Goal: Information Seeking & Learning: Learn about a topic

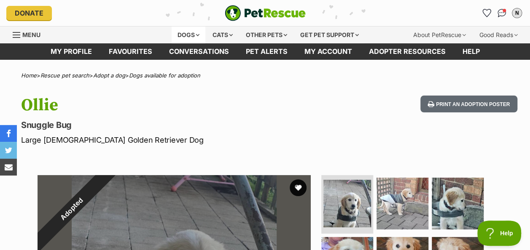
click at [196, 35] on div "Dogs" at bounding box center [188, 35] width 34 height 17
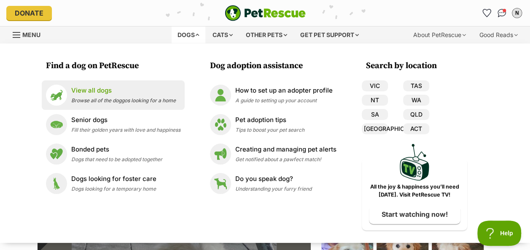
click at [142, 88] on p "View all dogs" at bounding box center [123, 91] width 104 height 10
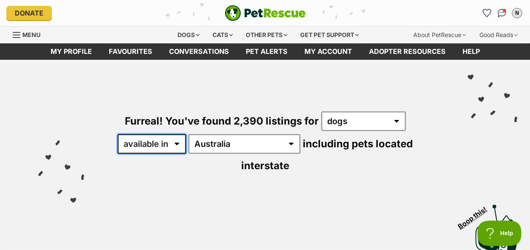
click at [168, 146] on select "available in located in" at bounding box center [152, 143] width 68 height 19
select select "disabled"
click at [118, 134] on select "available in located in" at bounding box center [152, 143] width 68 height 19
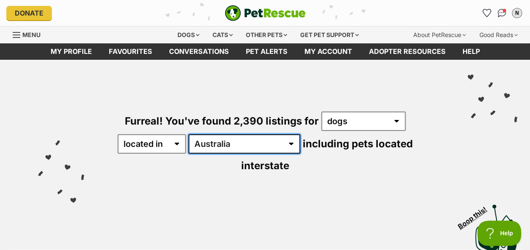
click at [222, 142] on select "Australia ACT NSW NT QLD SA TAS VIC WA" at bounding box center [244, 143] width 112 height 19
select select "VIC"
click at [190, 134] on select "Australia ACT NSW NT QLD SA TAS VIC WA" at bounding box center [244, 143] width 112 height 19
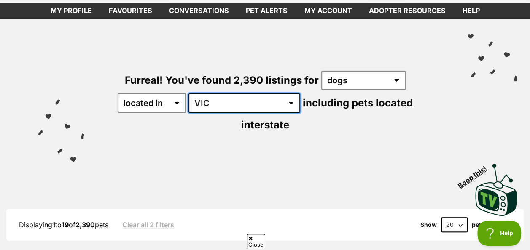
scroll to position [126, 0]
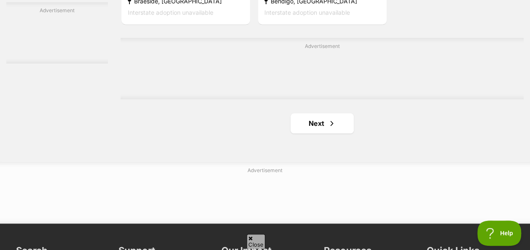
scroll to position [1980, 0]
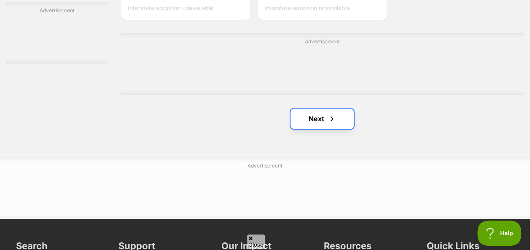
click at [333, 114] on span "Next page" at bounding box center [331, 119] width 8 height 10
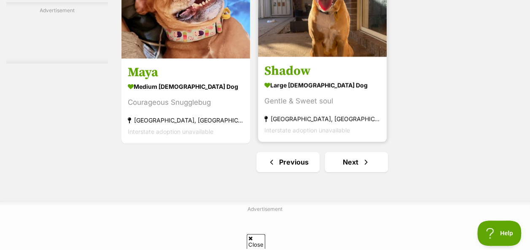
scroll to position [1938, 0]
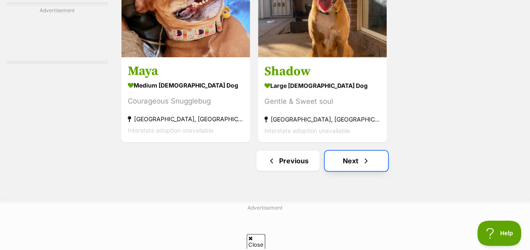
click at [367, 156] on span "Next page" at bounding box center [365, 161] width 8 height 10
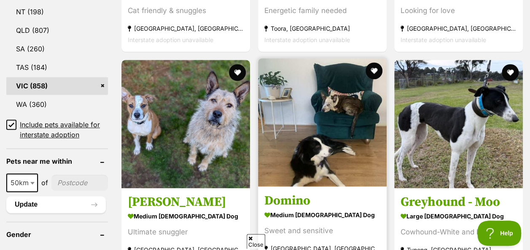
scroll to position [548, 0]
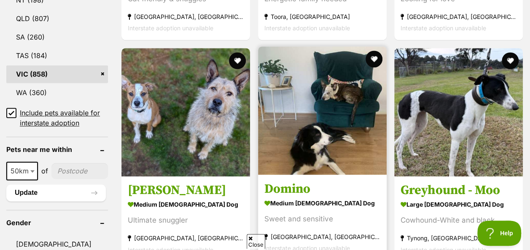
click at [342, 120] on img at bounding box center [322, 110] width 129 height 129
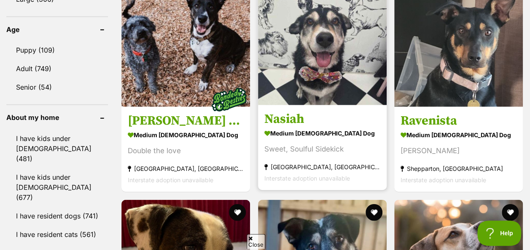
scroll to position [843, 0]
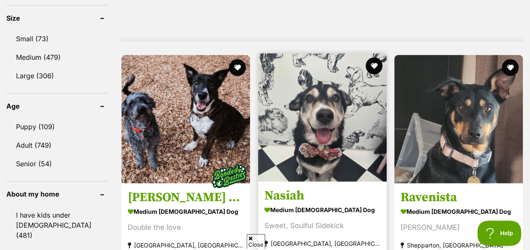
click at [338, 118] on img at bounding box center [322, 118] width 129 height 129
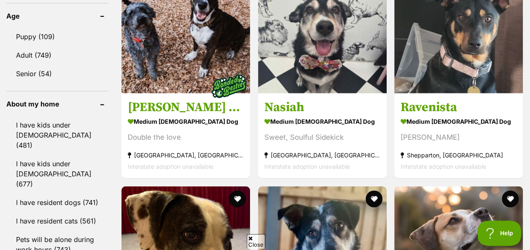
scroll to position [927, 0]
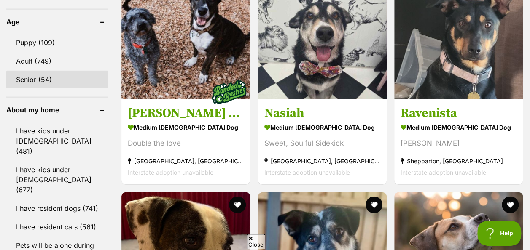
click at [40, 71] on link "Senior (54)" at bounding box center [57, 80] width 102 height 18
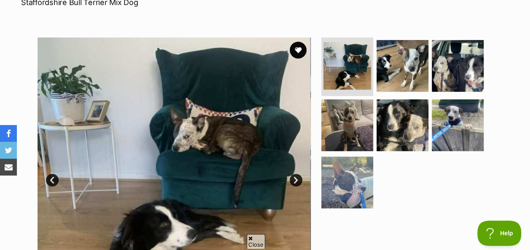
scroll to position [169, 0]
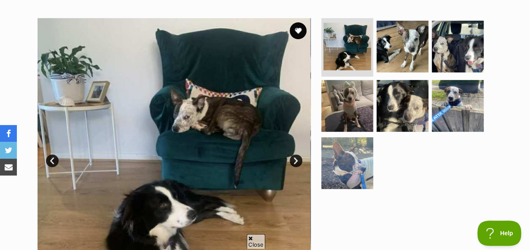
click at [295, 155] on link "Next" at bounding box center [295, 161] width 13 height 13
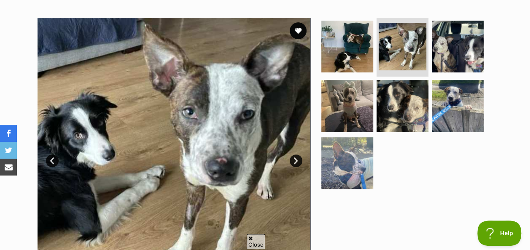
click at [295, 155] on link "Next" at bounding box center [295, 161] width 13 height 13
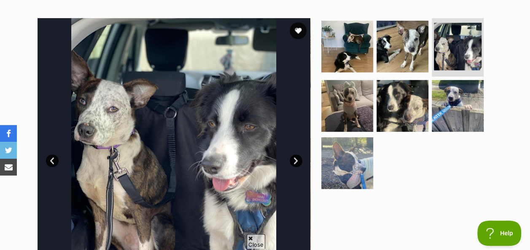
click at [295, 155] on link "Next" at bounding box center [295, 161] width 13 height 13
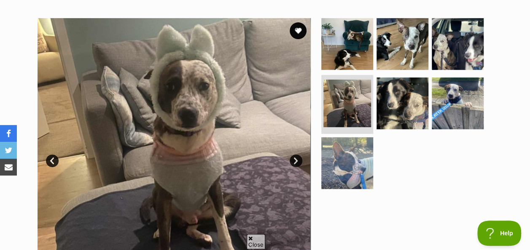
click at [295, 155] on link "Next" at bounding box center [295, 161] width 13 height 13
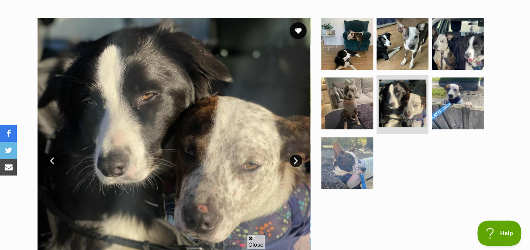
click at [295, 155] on link "Next" at bounding box center [295, 161] width 13 height 13
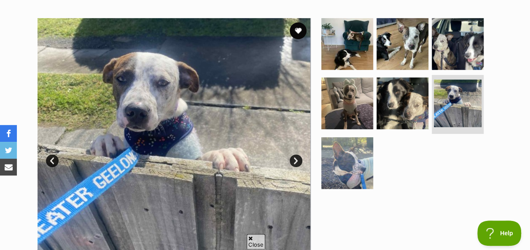
click at [295, 155] on link "Next" at bounding box center [295, 161] width 13 height 13
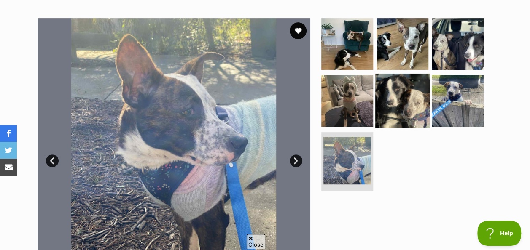
click at [407, 88] on img at bounding box center [402, 101] width 54 height 54
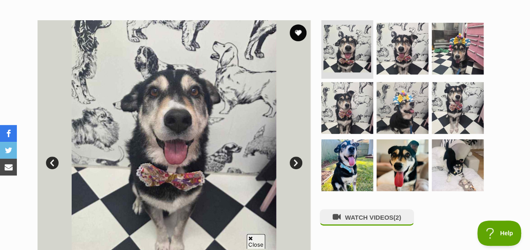
scroll to position [169, 0]
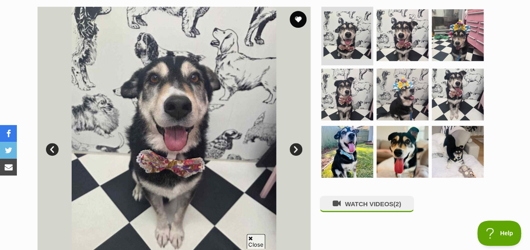
click at [298, 149] on link "Next" at bounding box center [295, 149] width 13 height 13
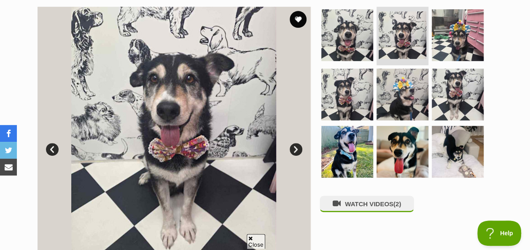
click at [297, 150] on link "Next" at bounding box center [295, 149] width 13 height 13
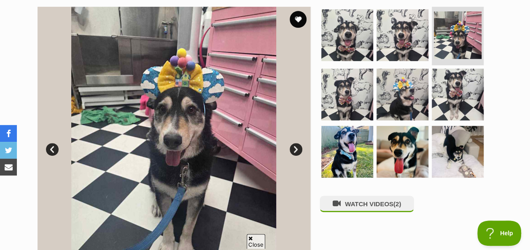
click at [297, 150] on link "Next" at bounding box center [295, 149] width 13 height 13
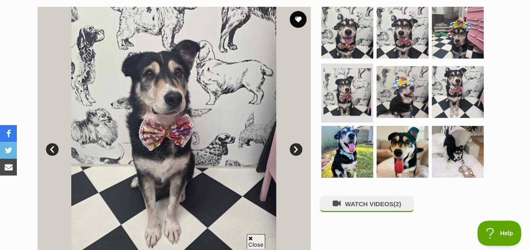
click at [297, 150] on link "Next" at bounding box center [295, 149] width 13 height 13
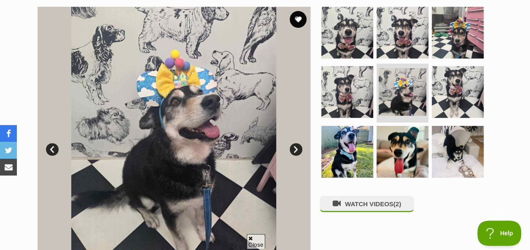
click at [297, 150] on link "Next" at bounding box center [295, 149] width 13 height 13
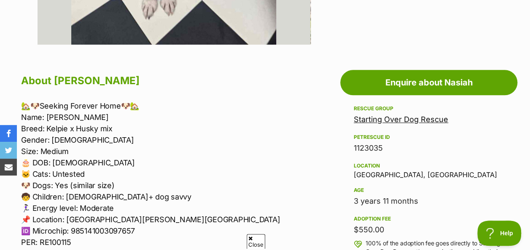
scroll to position [421, 0]
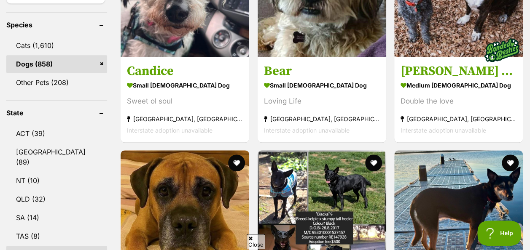
scroll to position [463, 0]
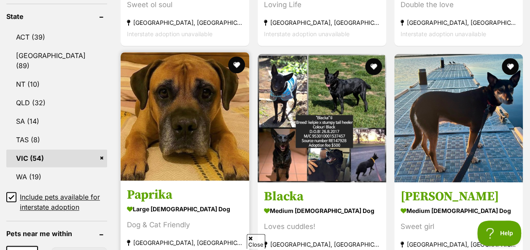
click at [211, 110] on img at bounding box center [184, 116] width 129 height 129
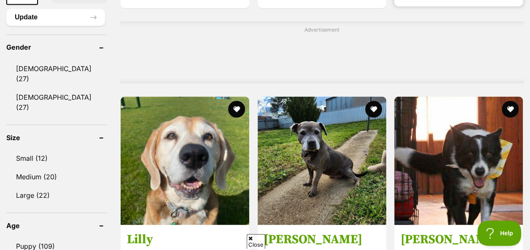
scroll to position [758, 0]
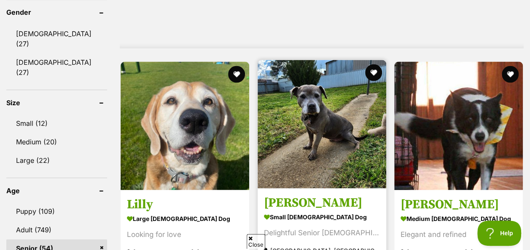
click at [337, 102] on img at bounding box center [321, 124] width 129 height 129
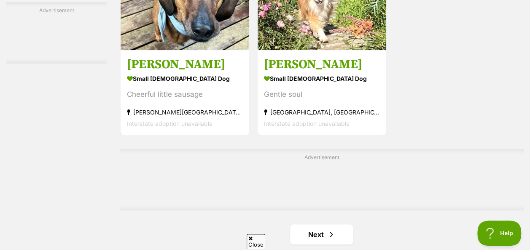
scroll to position [1854, 0]
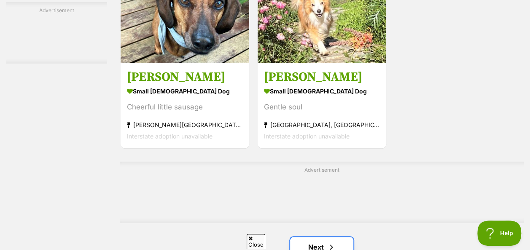
click at [309, 237] on link "Next" at bounding box center [321, 247] width 63 height 20
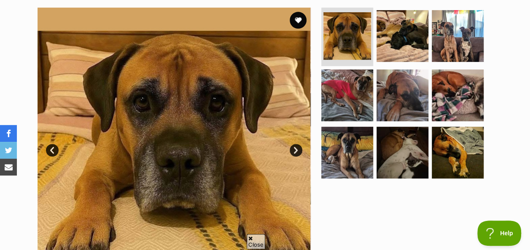
scroll to position [169, 0]
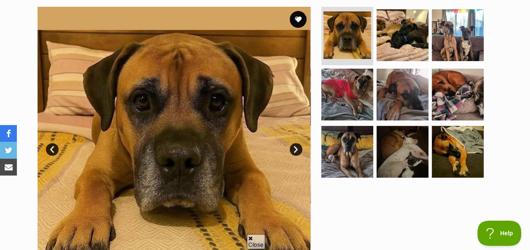
click at [293, 149] on link "Next" at bounding box center [295, 149] width 13 height 13
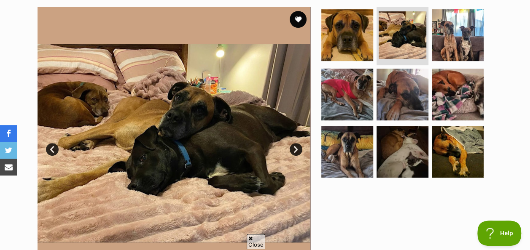
click at [293, 149] on link "Next" at bounding box center [295, 149] width 13 height 13
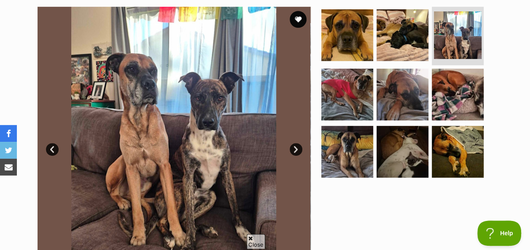
click at [293, 149] on link "Next" at bounding box center [295, 149] width 13 height 13
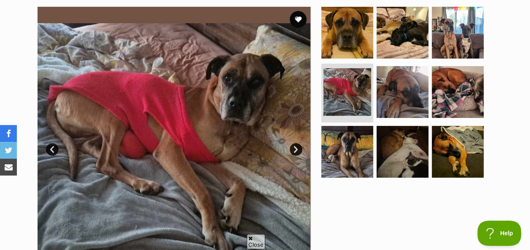
click at [293, 149] on link "Next" at bounding box center [295, 149] width 13 height 13
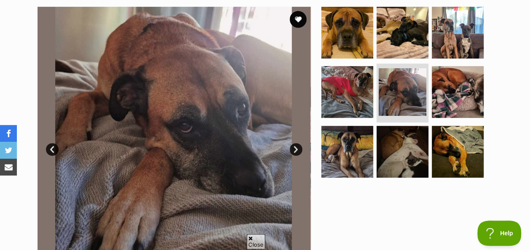
click at [293, 149] on link "Next" at bounding box center [295, 149] width 13 height 13
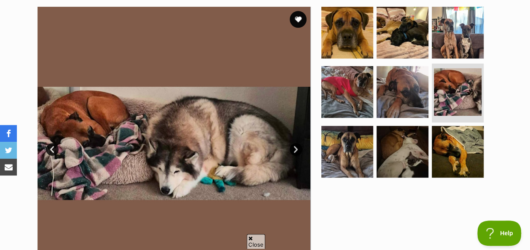
click at [293, 149] on link "Next" at bounding box center [295, 149] width 13 height 13
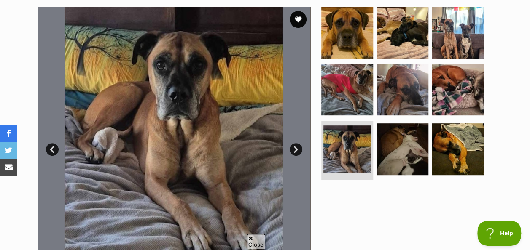
click at [293, 149] on link "Next" at bounding box center [295, 149] width 13 height 13
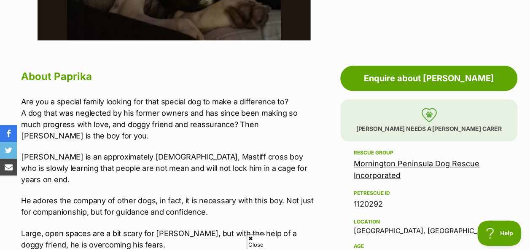
scroll to position [421, 0]
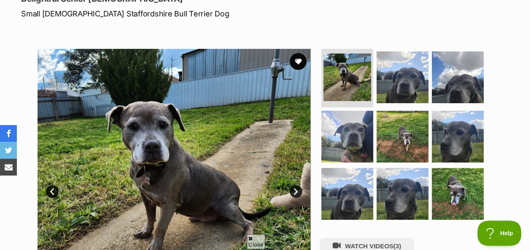
scroll to position [169, 0]
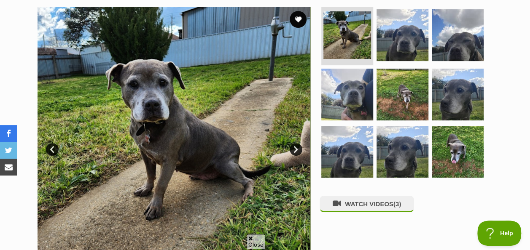
click at [299, 150] on link "Next" at bounding box center [295, 149] width 13 height 13
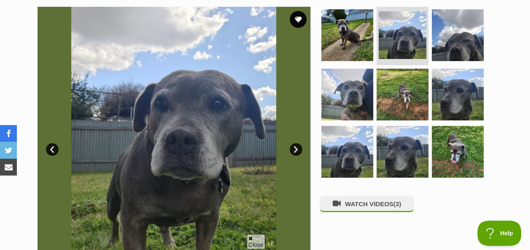
click at [299, 150] on link "Next" at bounding box center [295, 149] width 13 height 13
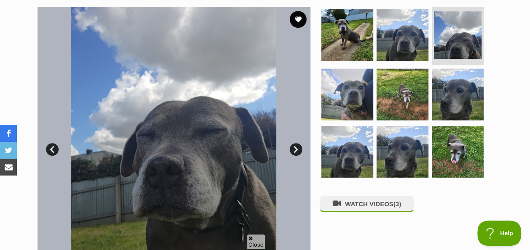
click at [299, 150] on link "Next" at bounding box center [295, 149] width 13 height 13
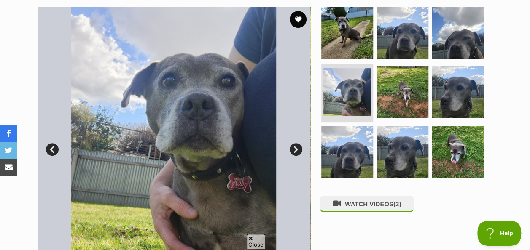
click at [299, 150] on link "Next" at bounding box center [295, 149] width 13 height 13
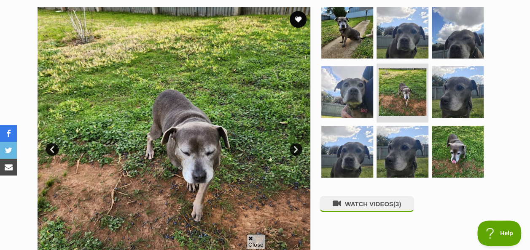
click at [299, 150] on link "Next" at bounding box center [295, 149] width 13 height 13
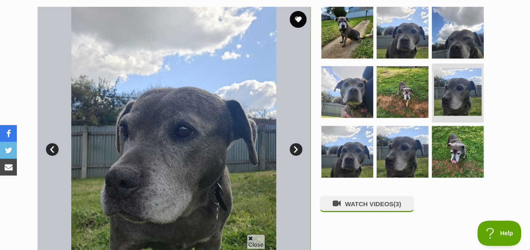
click at [299, 150] on link "Next" at bounding box center [295, 149] width 13 height 13
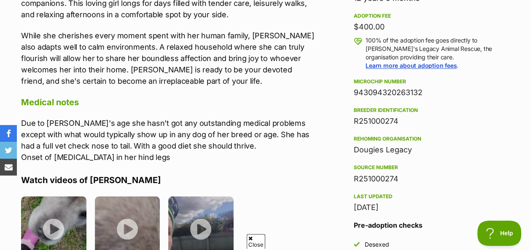
scroll to position [632, 0]
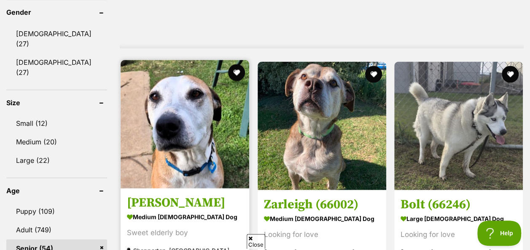
scroll to position [801, 0]
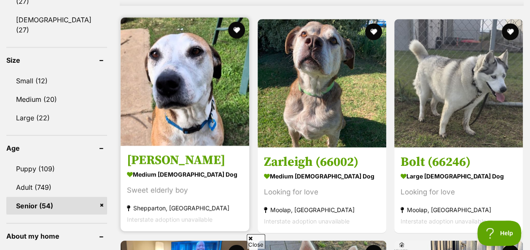
click at [186, 81] on img at bounding box center [184, 82] width 129 height 129
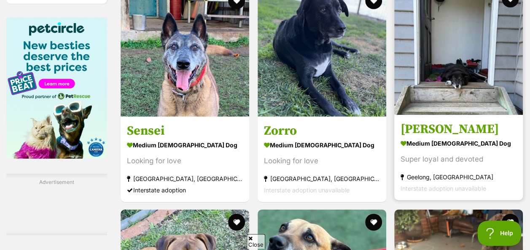
scroll to position [1348, 0]
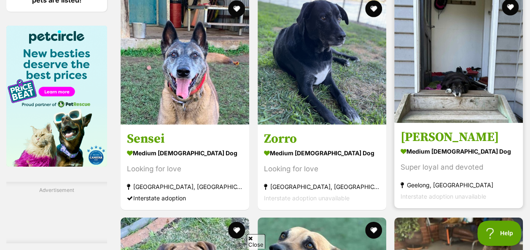
click at [472, 58] on img at bounding box center [458, 59] width 129 height 129
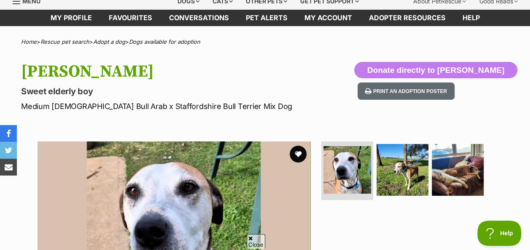
scroll to position [169, 0]
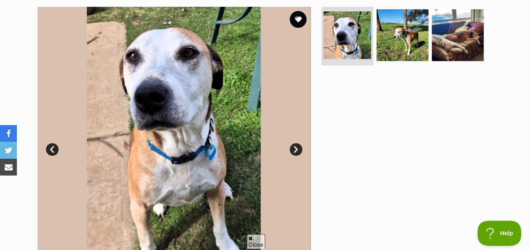
click at [294, 152] on link "Next" at bounding box center [295, 149] width 13 height 13
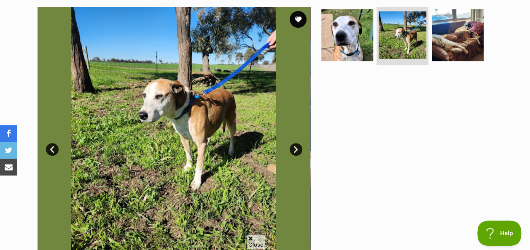
click at [294, 152] on link "Next" at bounding box center [295, 149] width 13 height 13
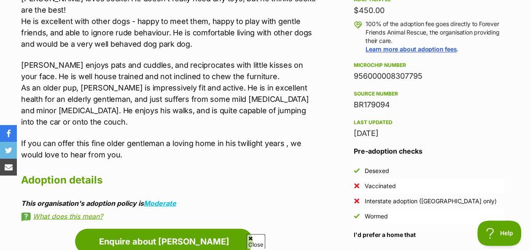
scroll to position [632, 0]
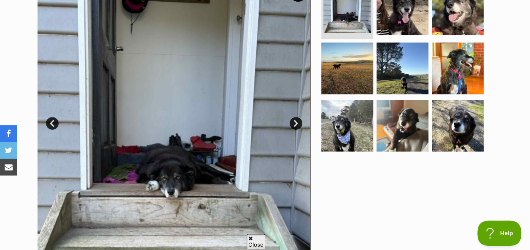
scroll to position [211, 0]
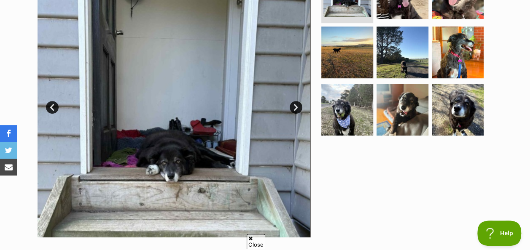
click at [296, 108] on link "Next" at bounding box center [295, 107] width 13 height 13
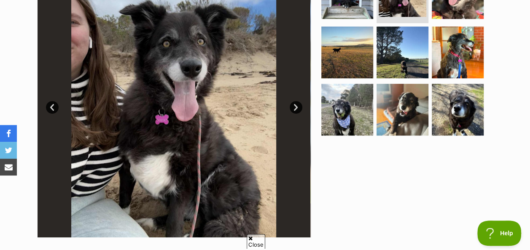
click at [296, 108] on link "Next" at bounding box center [295, 107] width 13 height 13
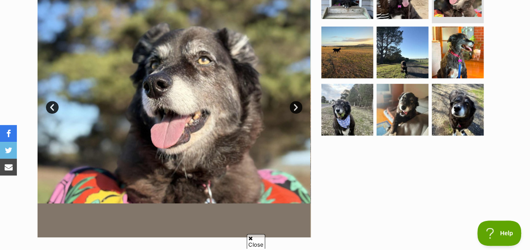
click at [296, 108] on link "Next" at bounding box center [295, 107] width 13 height 13
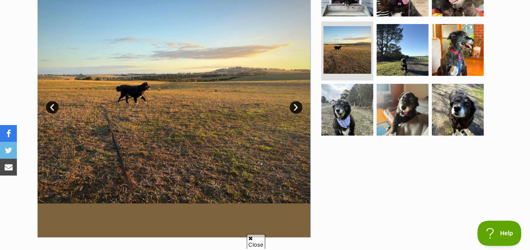
click at [296, 108] on link "Next" at bounding box center [295, 107] width 13 height 13
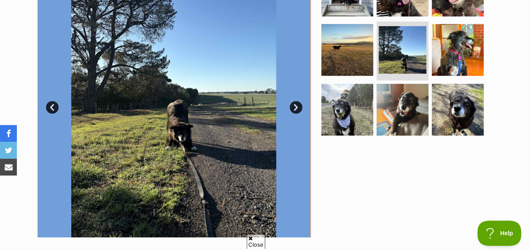
click at [296, 108] on link "Next" at bounding box center [295, 107] width 13 height 13
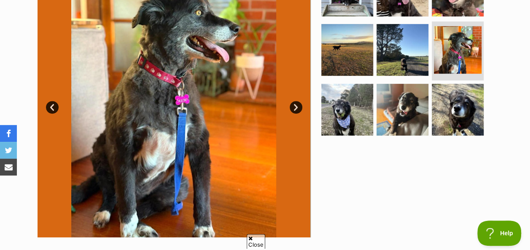
click at [296, 108] on link "Next" at bounding box center [295, 107] width 13 height 13
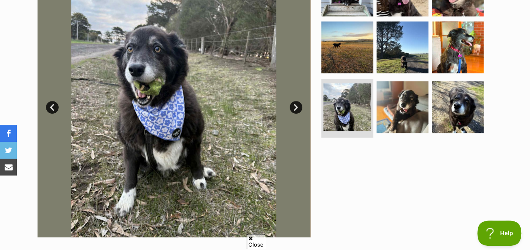
click at [297, 104] on link "Next" at bounding box center [295, 107] width 13 height 13
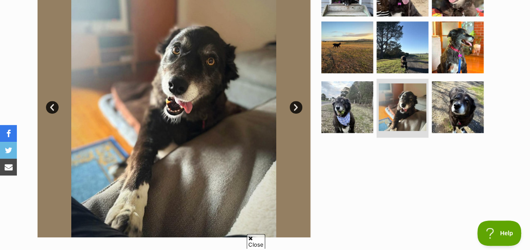
click at [297, 105] on link "Next" at bounding box center [295, 107] width 13 height 13
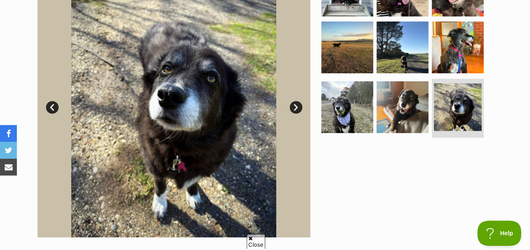
click at [297, 105] on link "Next" at bounding box center [295, 107] width 13 height 13
